Goal: Submit feedback/report problem

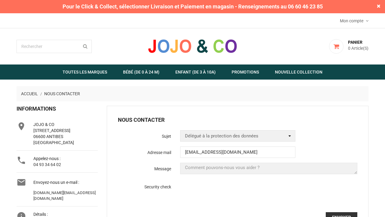
type input "[EMAIL_ADDRESS][DOMAIN_NAME]"
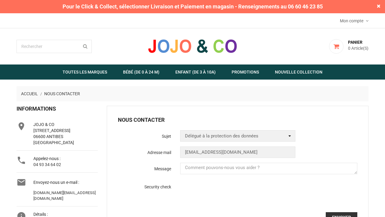
type textarea "Bonjour, Nous générons des articles IA optimisés SEO en ~3 minutes pertinents e…"
select select "2"
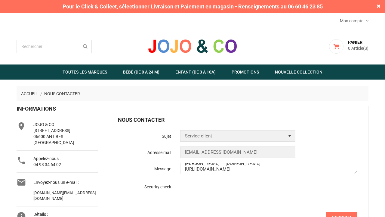
type textarea "Bonjour, Nous générons des articles IA optimisés SEO en ~3 minutes pertinents e…"
click at [341, 212] on input "Envoyer" at bounding box center [342, 217] width 32 height 10
